Goal: Check status: Check status

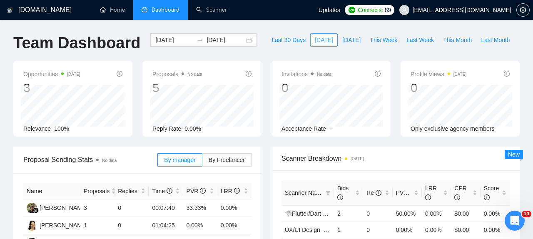
click at [318, 43] on span "[DATE]" at bounding box center [324, 39] width 18 height 9
click at [347, 40] on span "[DATE]" at bounding box center [351, 39] width 18 height 9
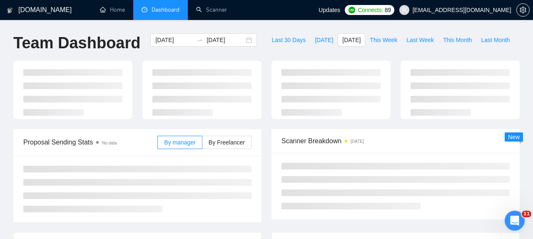
type input "[DATE]"
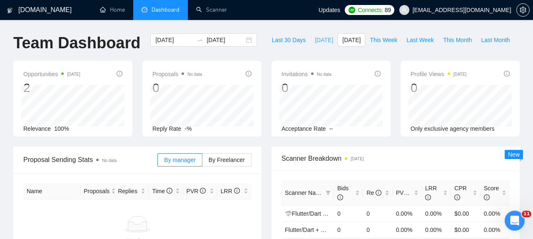
click at [318, 41] on span "[DATE]" at bounding box center [324, 39] width 18 height 9
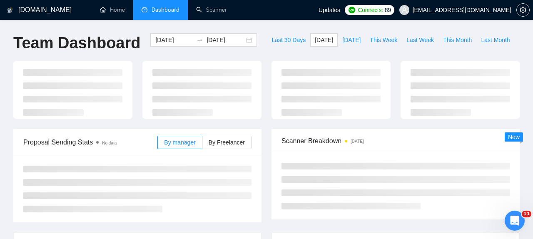
type input "[DATE]"
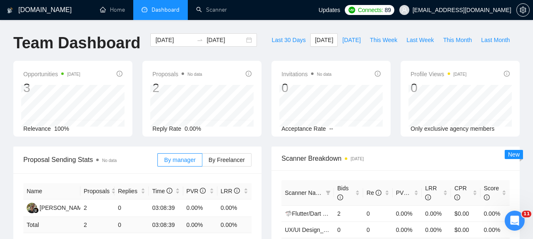
click at [398, 140] on div "Opportunities [DATE] 3 Relevance 100% Proposals No data 2 Reply Rate 0.00% Invi…" at bounding box center [266, 104] width 516 height 86
click at [342, 44] on span "[DATE]" at bounding box center [351, 39] width 18 height 9
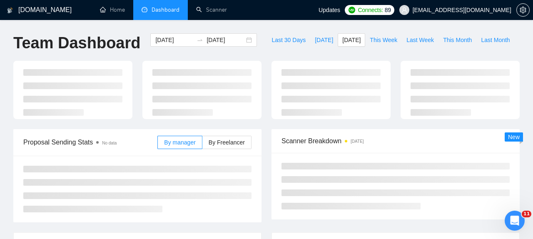
type input "[DATE]"
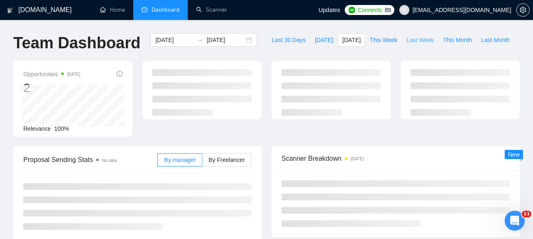
click at [424, 42] on span "Last Week" at bounding box center [419, 39] width 27 height 9
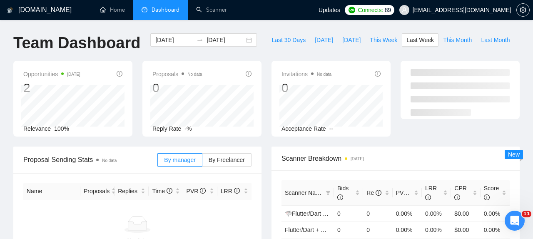
type input "[DATE]"
